Goal: Check status: Check status

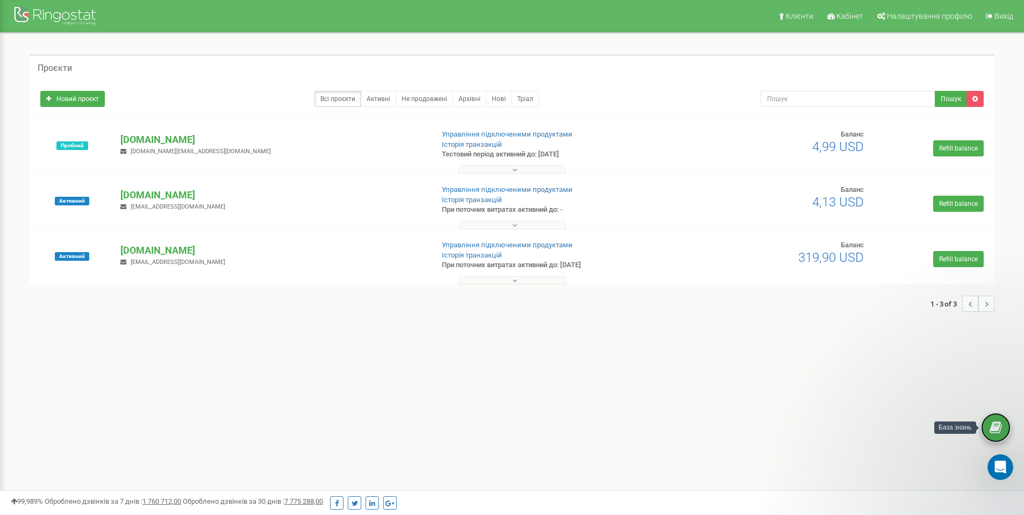
click at [999, 427] on icon at bounding box center [996, 428] width 12 height 16
click at [149, 249] on p "[DOMAIN_NAME]" at bounding box center [272, 251] width 304 height 14
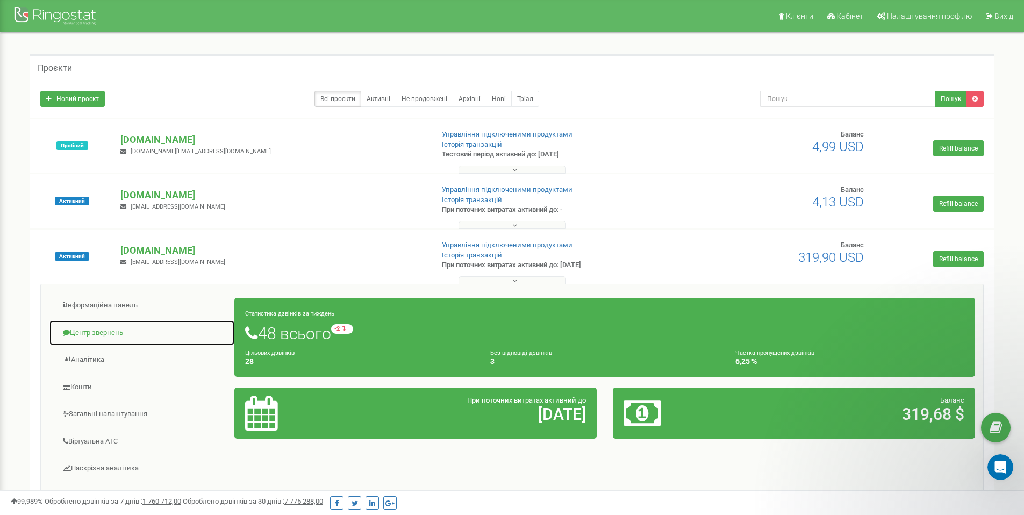
click at [98, 332] on link "Центр звернень" at bounding box center [142, 333] width 186 height 26
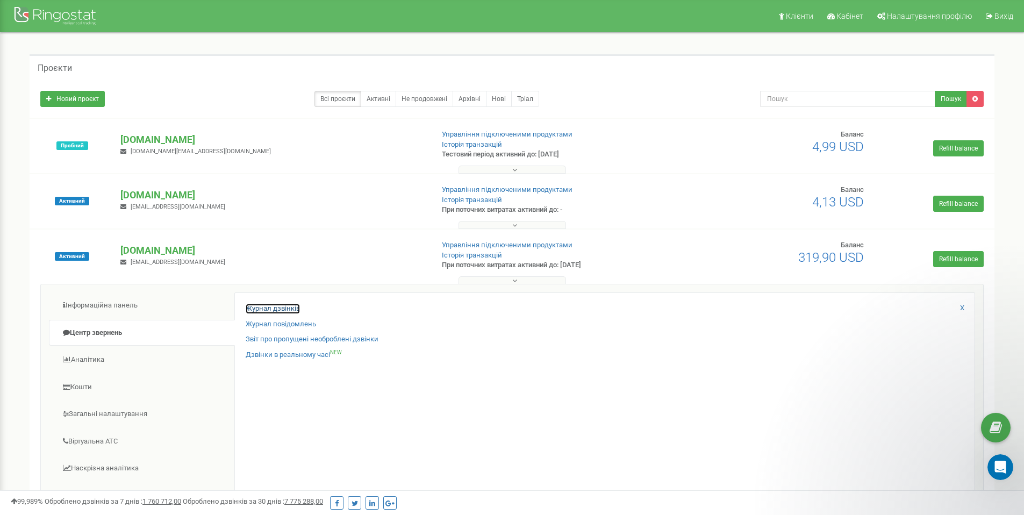
click at [287, 306] on link "Журнал дзвінків" at bounding box center [273, 309] width 54 height 10
